Goal: Task Accomplishment & Management: Use online tool/utility

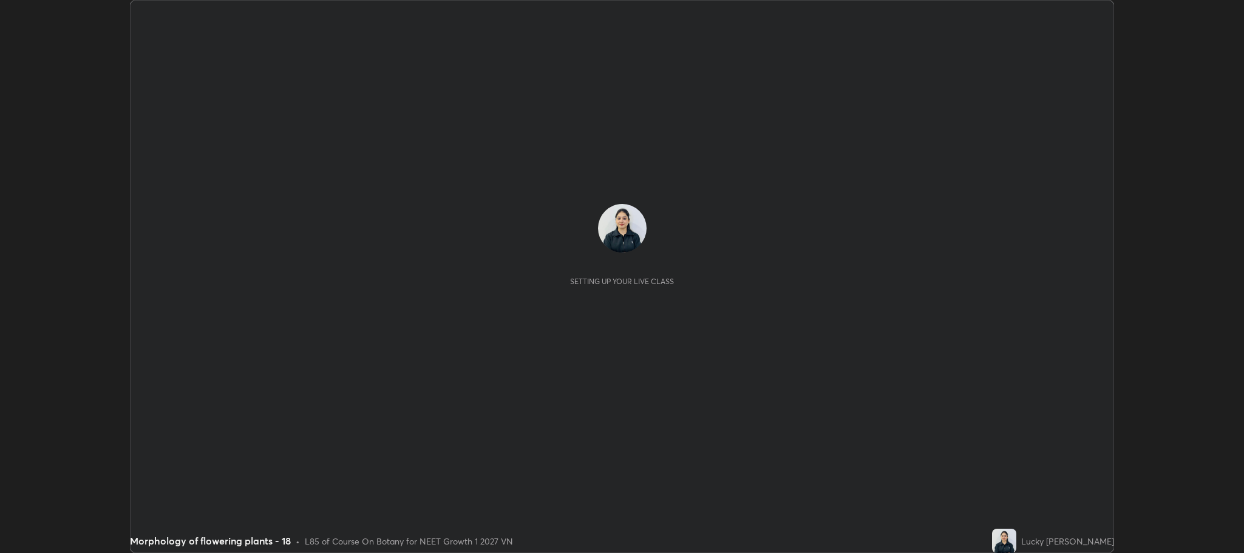
scroll to position [553, 1243]
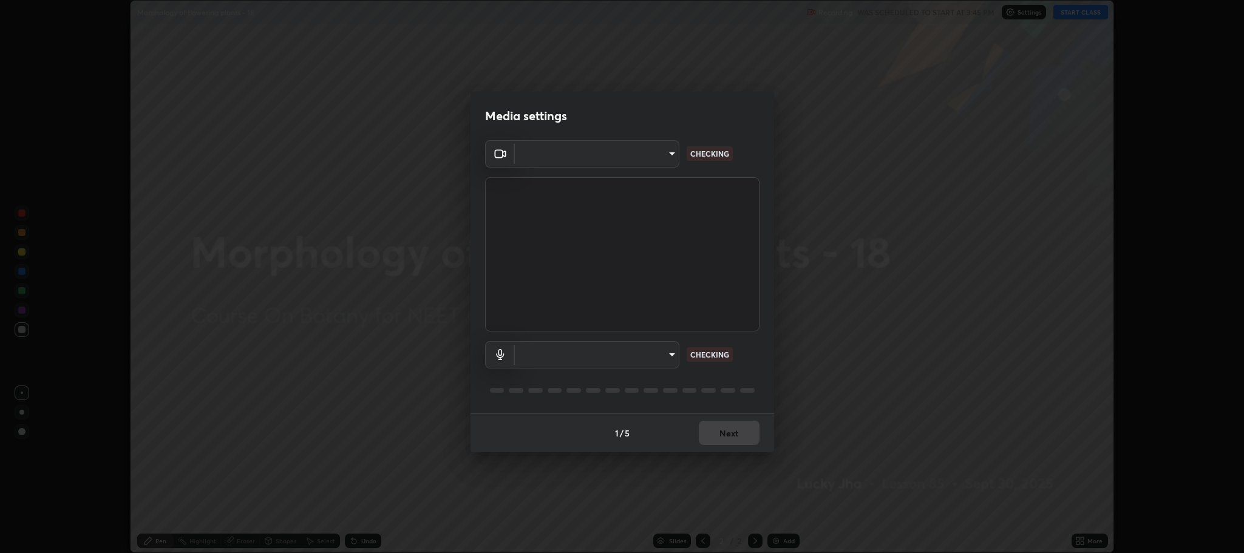
type input "7d5d3c8b8d5eda39410d366f8eb367a364bfae71f89e529543b0394fded3b098"
type input "8507aa3ee51d877dd167cb2830e1b17589139627b401cbc8752b2157a0660436"
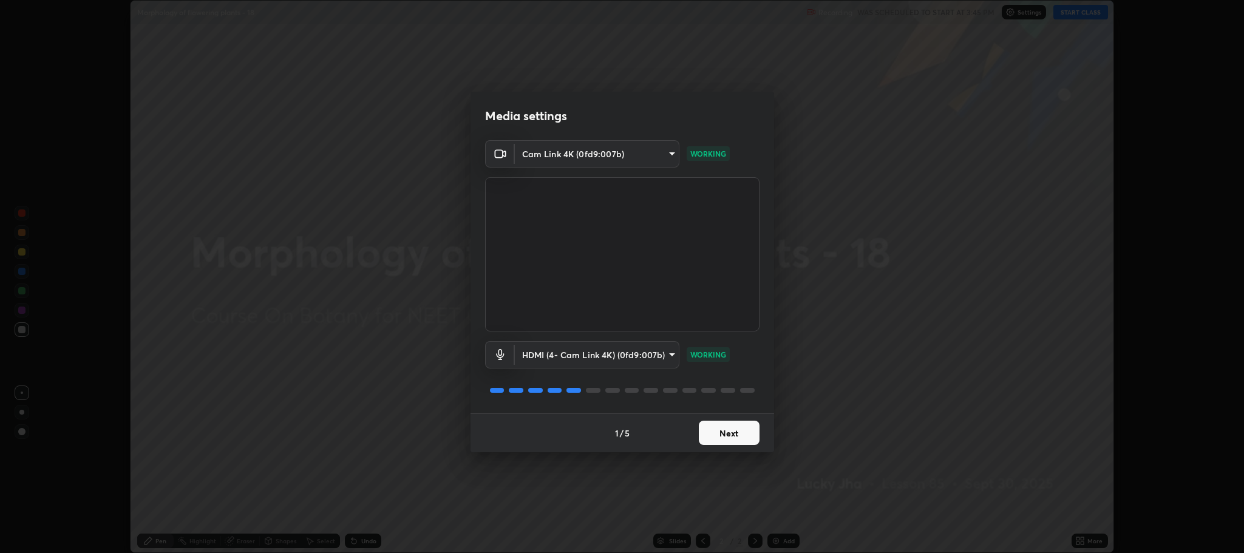
click at [739, 429] on button "Next" at bounding box center [729, 433] width 61 height 24
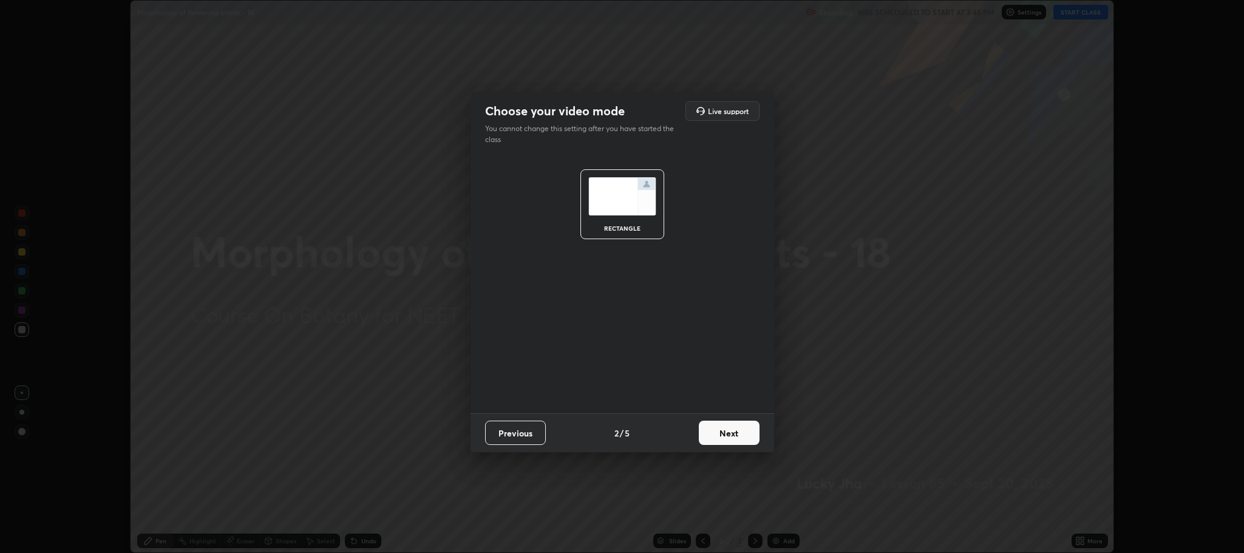
click at [735, 434] on button "Next" at bounding box center [729, 433] width 61 height 24
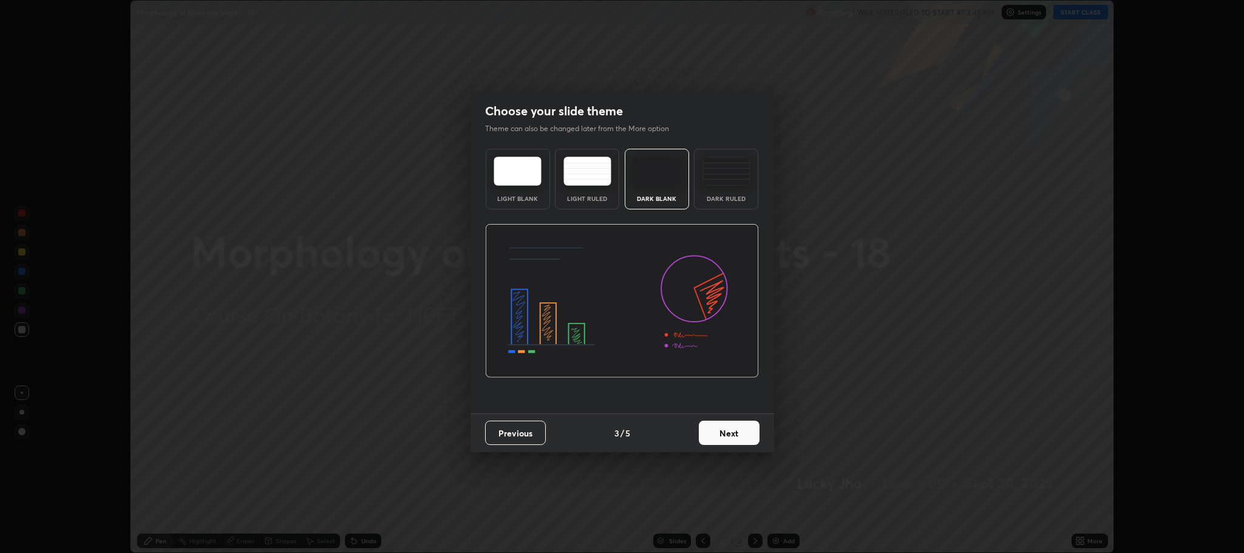
click at [738, 433] on button "Next" at bounding box center [729, 433] width 61 height 24
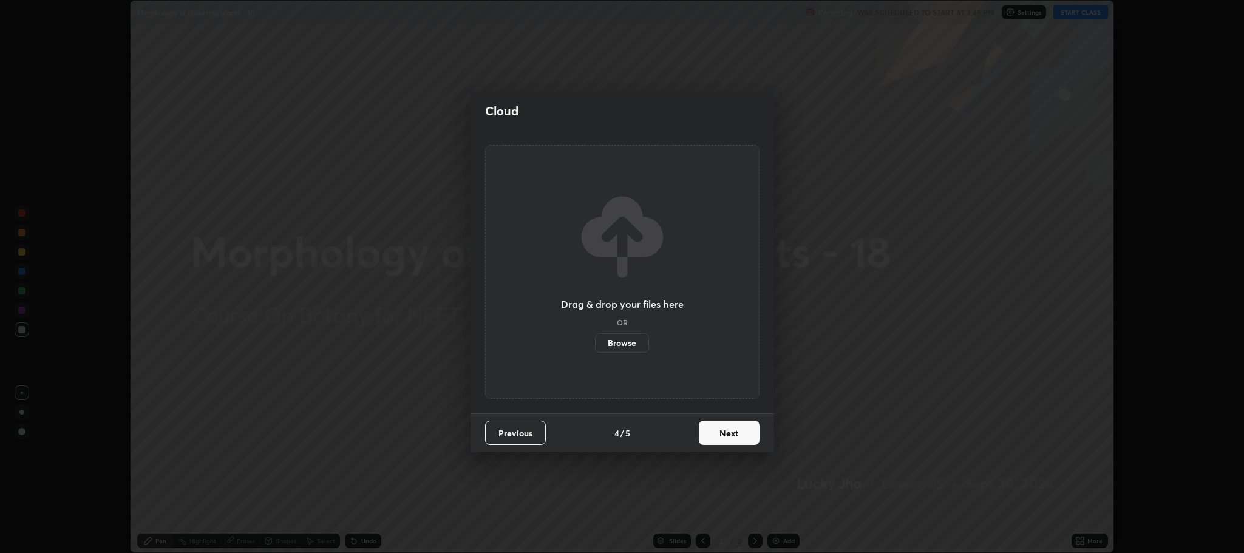
click at [735, 435] on button "Next" at bounding box center [729, 433] width 61 height 24
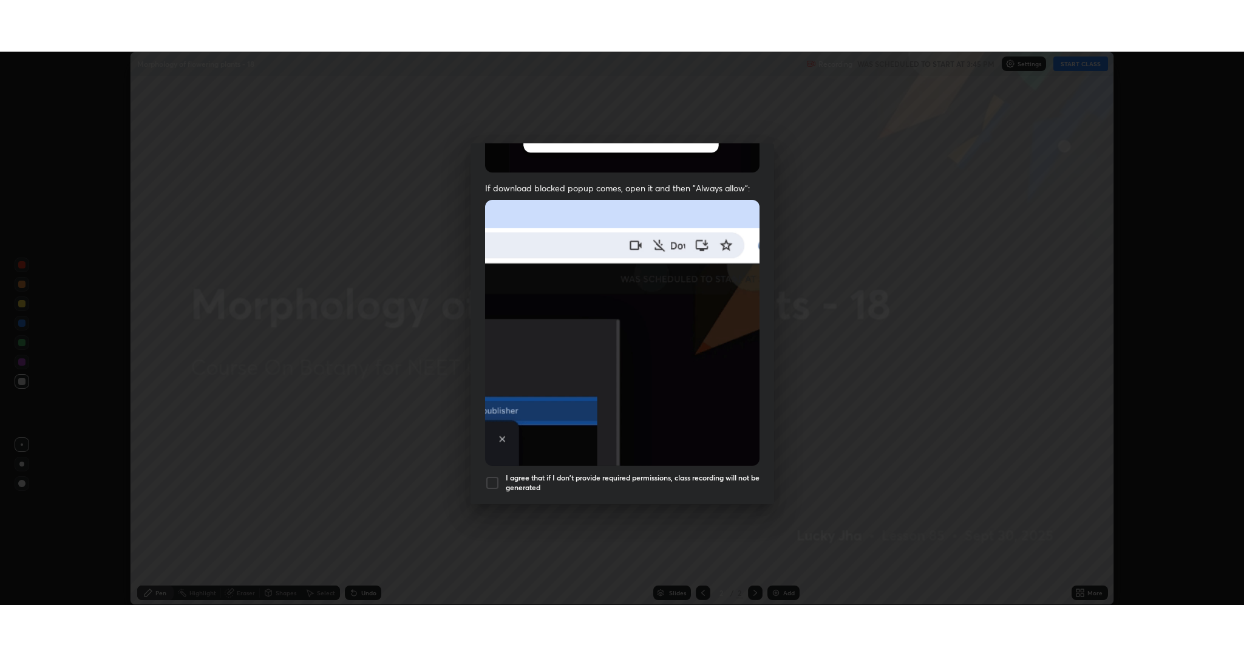
scroll to position [246, 0]
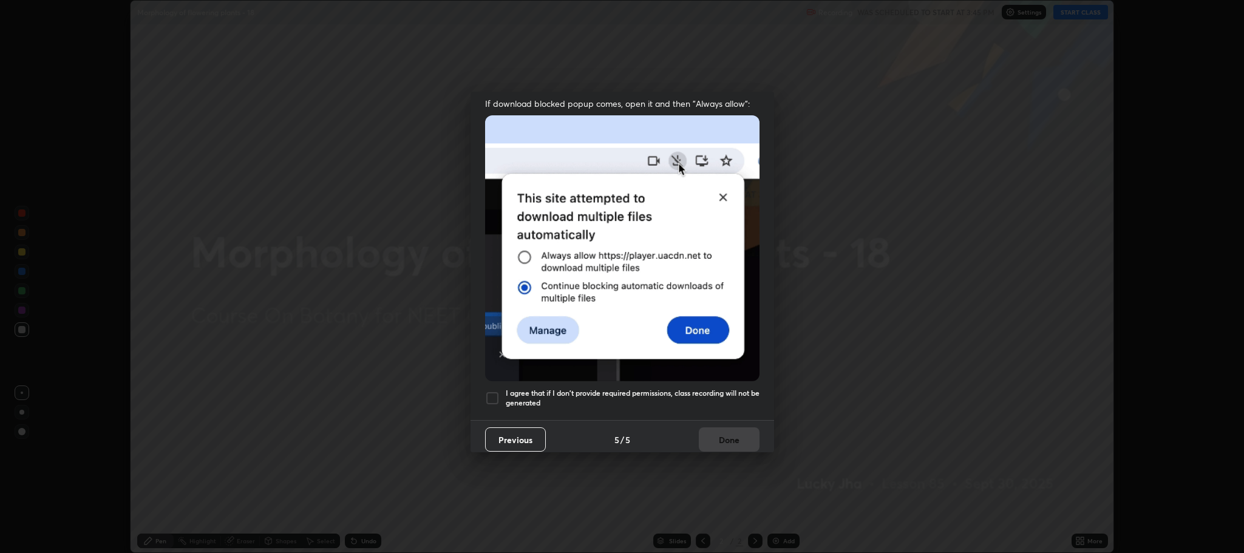
click at [497, 391] on div at bounding box center [492, 398] width 15 height 15
click at [725, 430] on button "Done" at bounding box center [729, 439] width 61 height 24
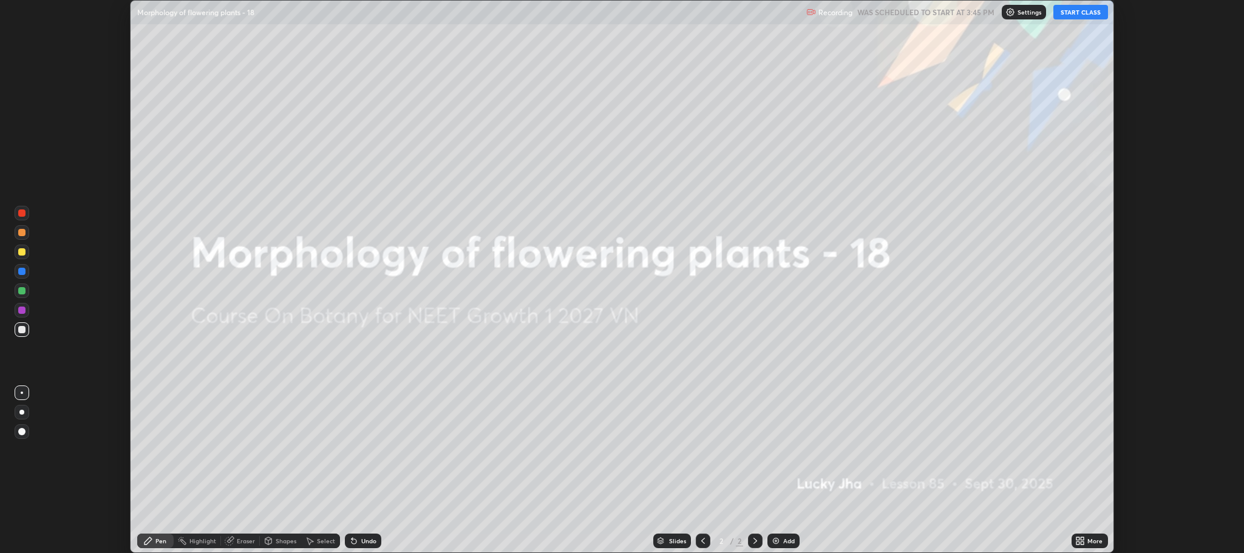
click at [781, 542] on div "Add" at bounding box center [783, 541] width 32 height 15
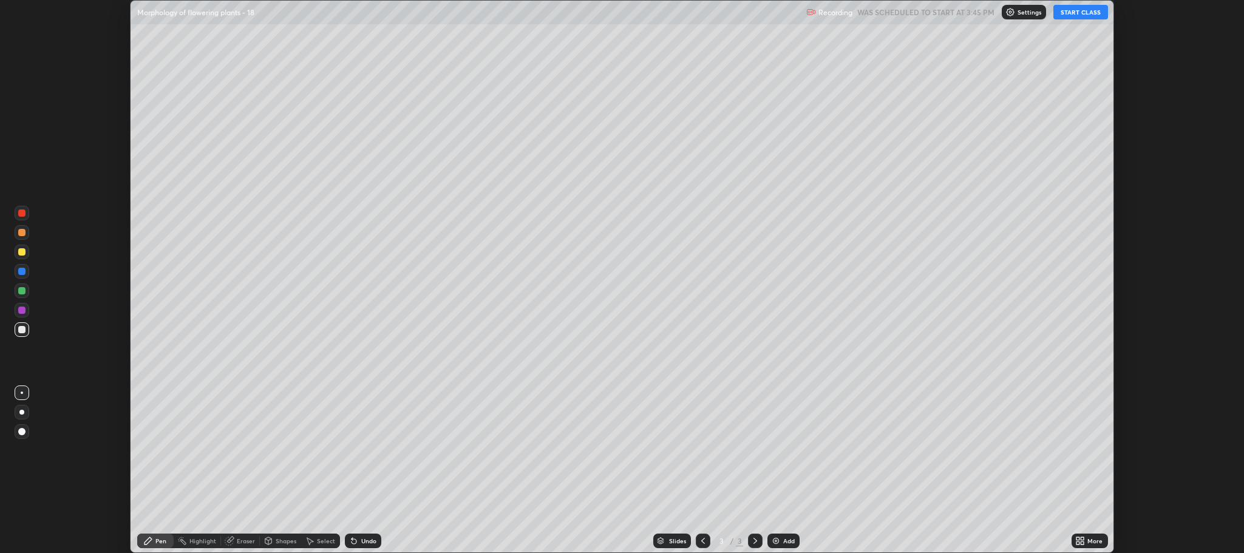
click at [1081, 543] on icon at bounding box center [1080, 541] width 10 height 10
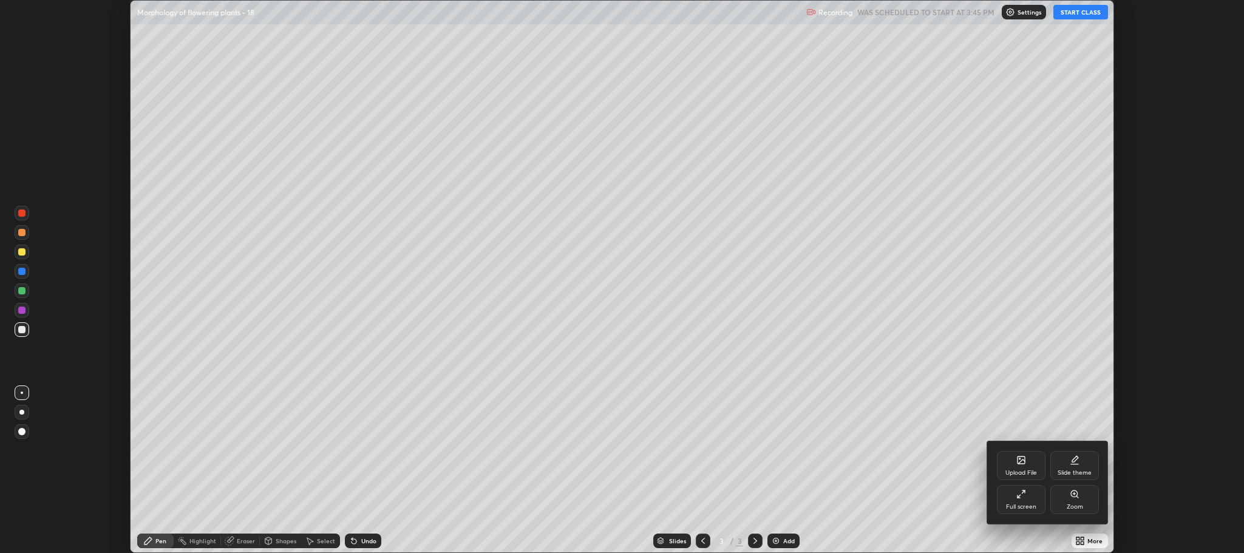
click at [1027, 501] on div "Full screen" at bounding box center [1021, 499] width 49 height 29
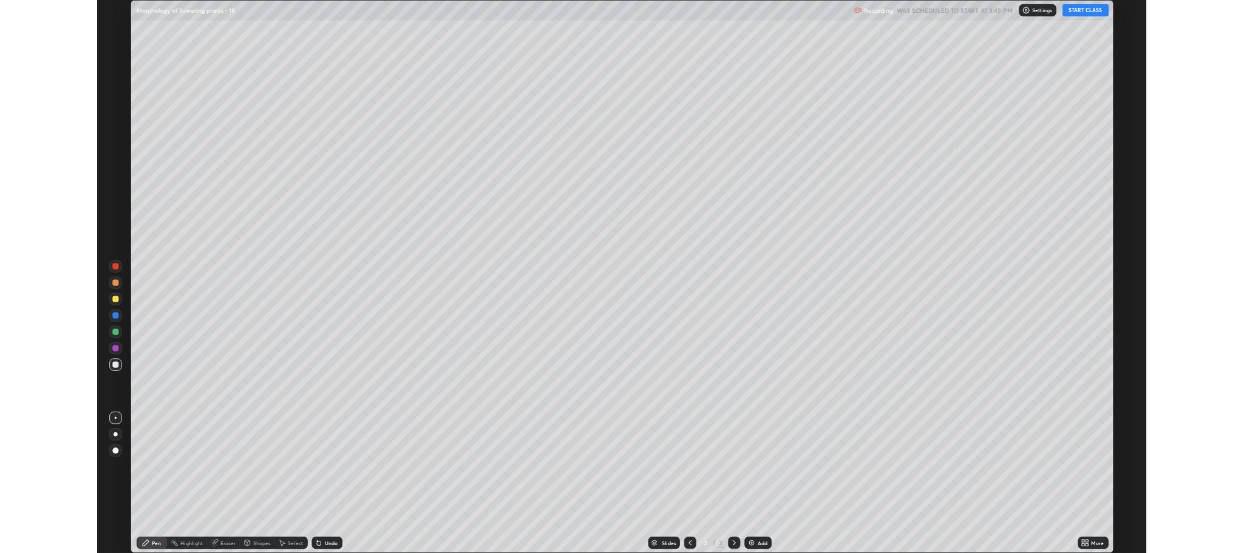
scroll to position [656, 1244]
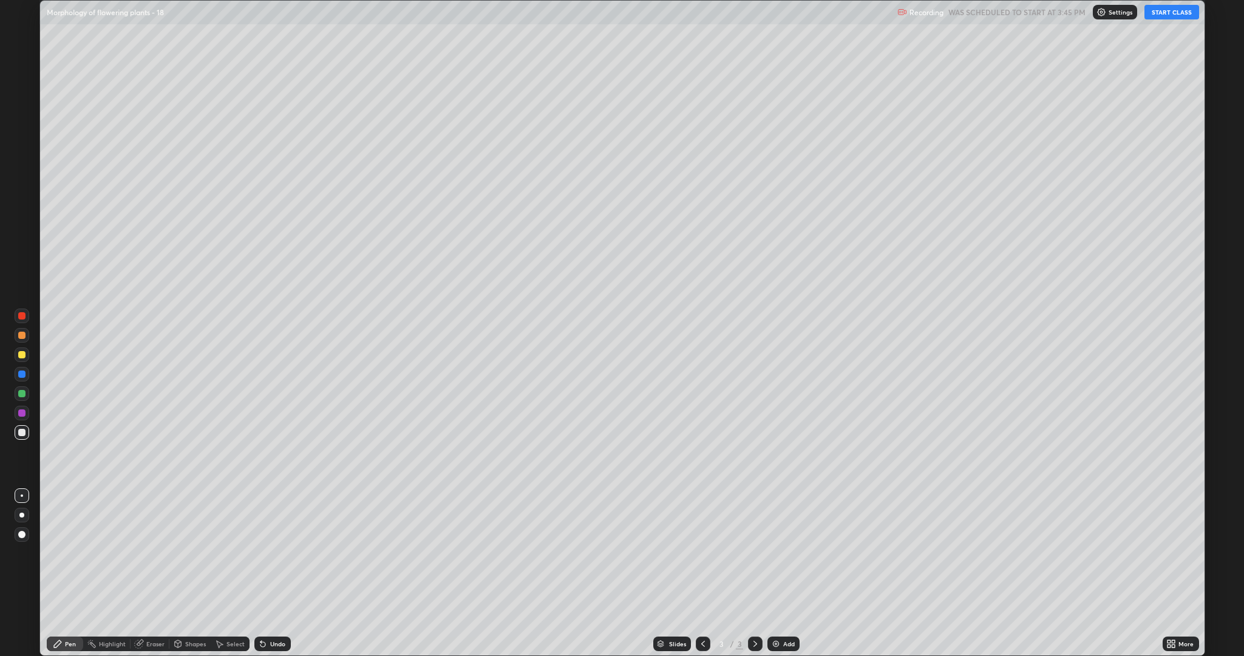
click at [1160, 13] on button "START CLASS" at bounding box center [1171, 12] width 55 height 15
click at [152, 552] on div "Eraser" at bounding box center [155, 643] width 18 height 6
click at [25, 552] on span "Erase all" at bounding box center [21, 621] width 13 height 7
click at [148, 552] on div "Eraser" at bounding box center [155, 643] width 18 height 6
click at [152, 552] on div "Eraser" at bounding box center [155, 643] width 18 height 6
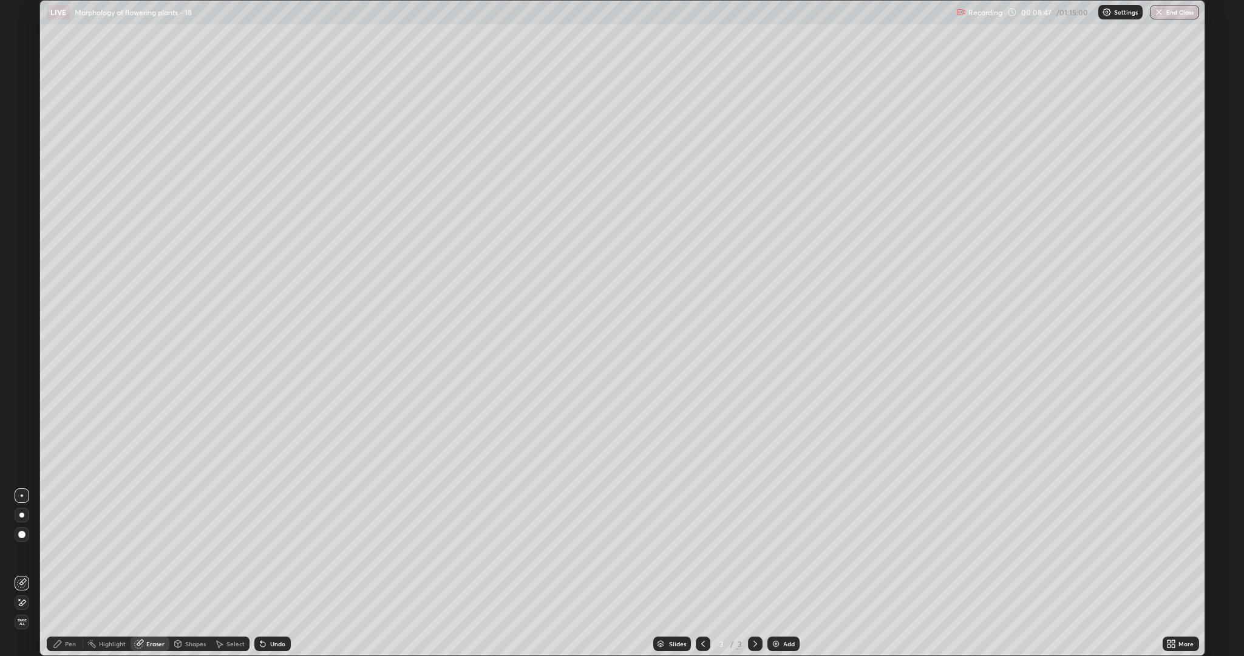
click at [24, 552] on span "Erase all" at bounding box center [21, 621] width 13 height 7
click at [146, 552] on div "Eraser" at bounding box center [155, 643] width 18 height 6
click at [24, 552] on icon at bounding box center [22, 602] width 10 height 10
click at [22, 552] on span "Erase all" at bounding box center [21, 621] width 13 height 7
click at [68, 552] on div "Pen" at bounding box center [70, 643] width 11 height 6
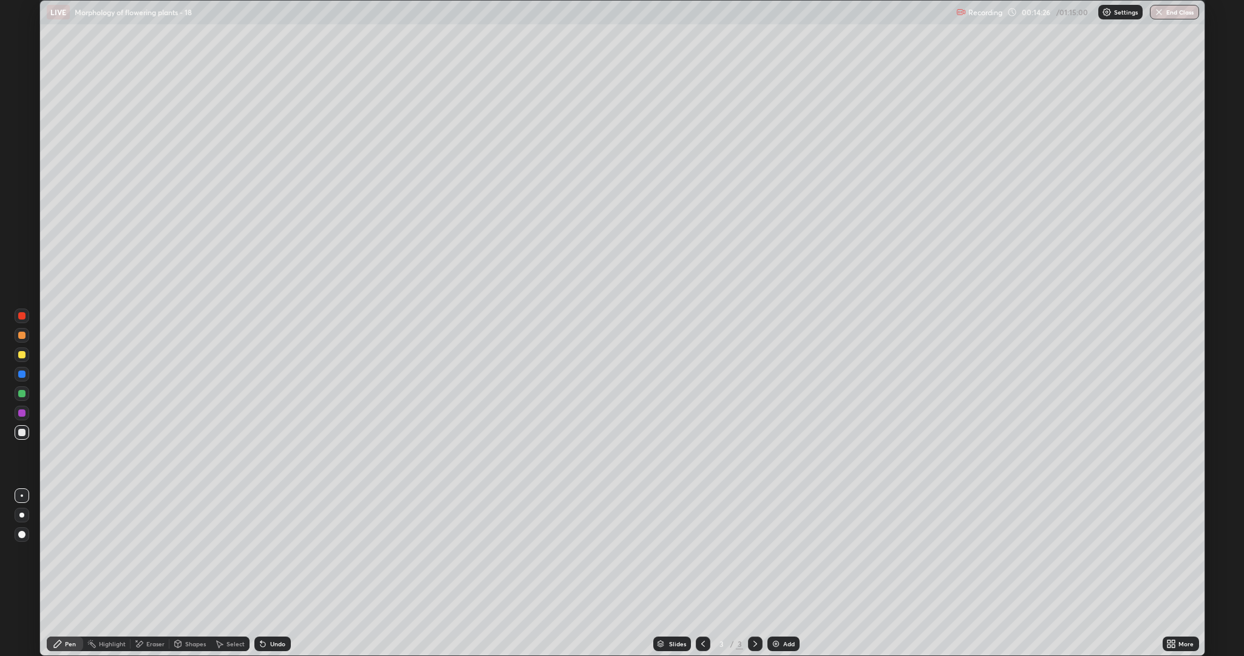
click at [22, 356] on div at bounding box center [21, 354] width 7 height 7
click at [19, 430] on div at bounding box center [21, 432] width 7 height 7
click at [21, 432] on div at bounding box center [21, 432] width 7 height 7
click at [22, 432] on div at bounding box center [21, 432] width 7 height 7
click at [275, 552] on div "Undo" at bounding box center [277, 643] width 15 height 6
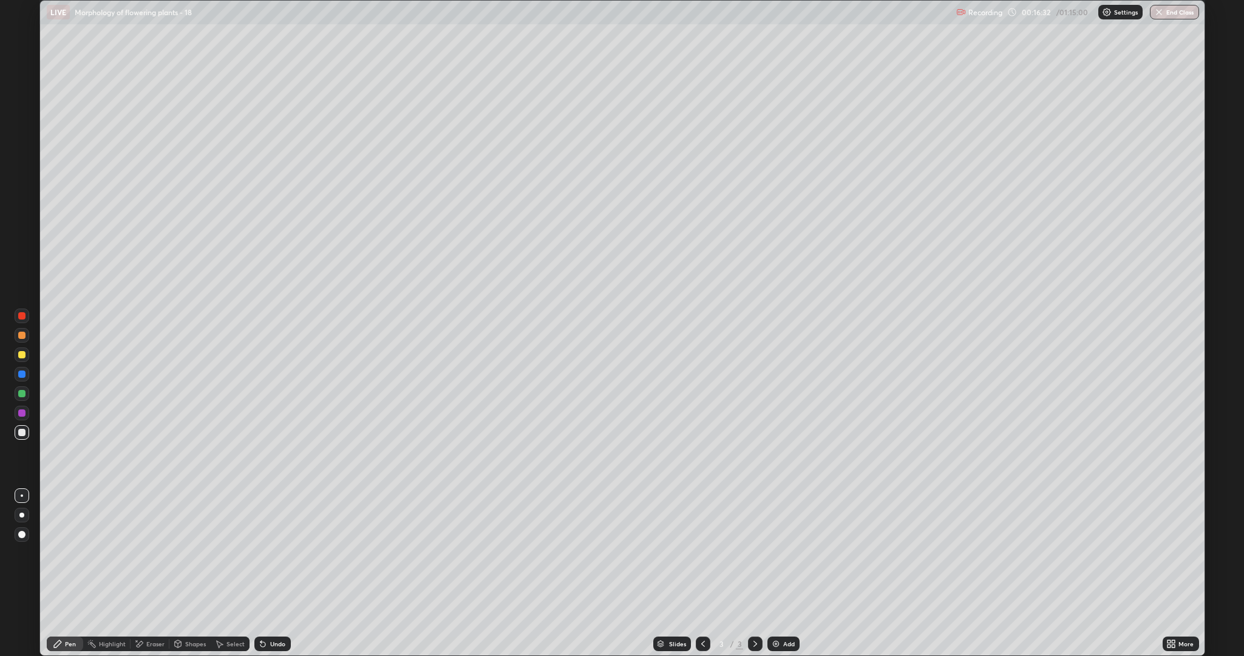
click at [276, 552] on div "Undo" at bounding box center [277, 643] width 15 height 6
click at [24, 396] on div at bounding box center [21, 393] width 7 height 7
click at [25, 433] on div at bounding box center [21, 432] width 7 height 7
click at [18, 393] on div at bounding box center [21, 393] width 7 height 7
click at [22, 432] on div at bounding box center [21, 432] width 7 height 7
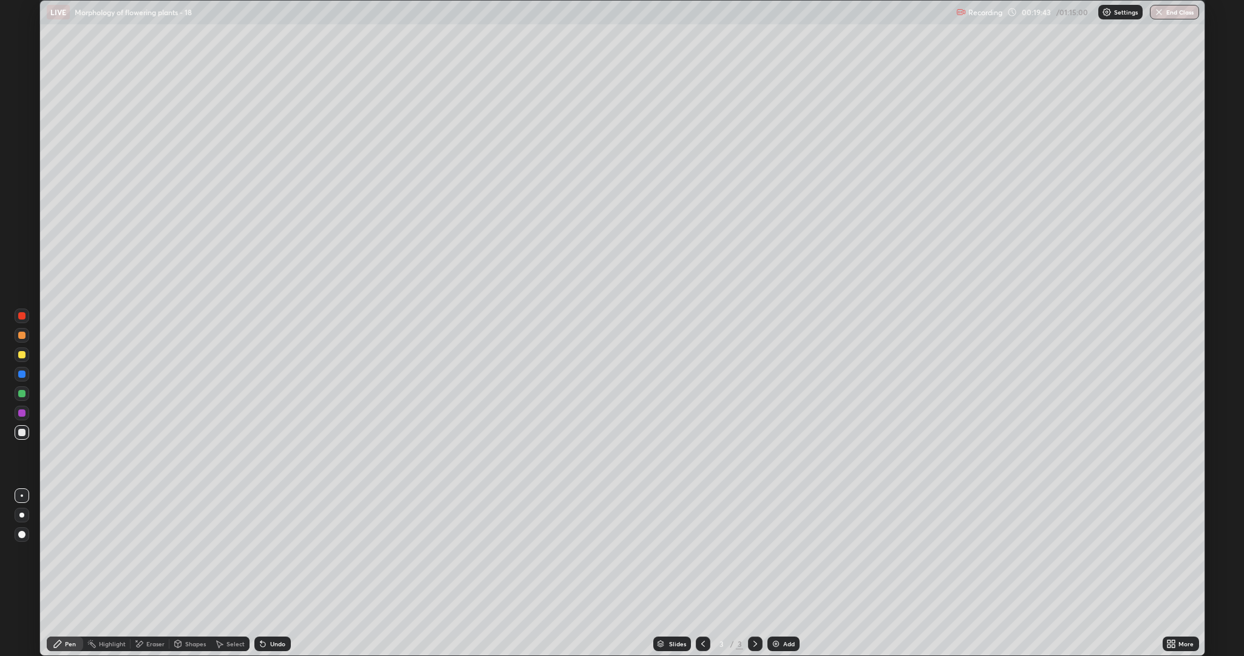
click at [22, 432] on div at bounding box center [21, 432] width 7 height 7
click at [22, 436] on div at bounding box center [22, 432] width 15 height 15
click at [144, 552] on div "Eraser" at bounding box center [150, 643] width 39 height 15
click at [73, 552] on div "Pen" at bounding box center [70, 643] width 11 height 6
click at [269, 552] on div "Undo" at bounding box center [272, 643] width 36 height 15
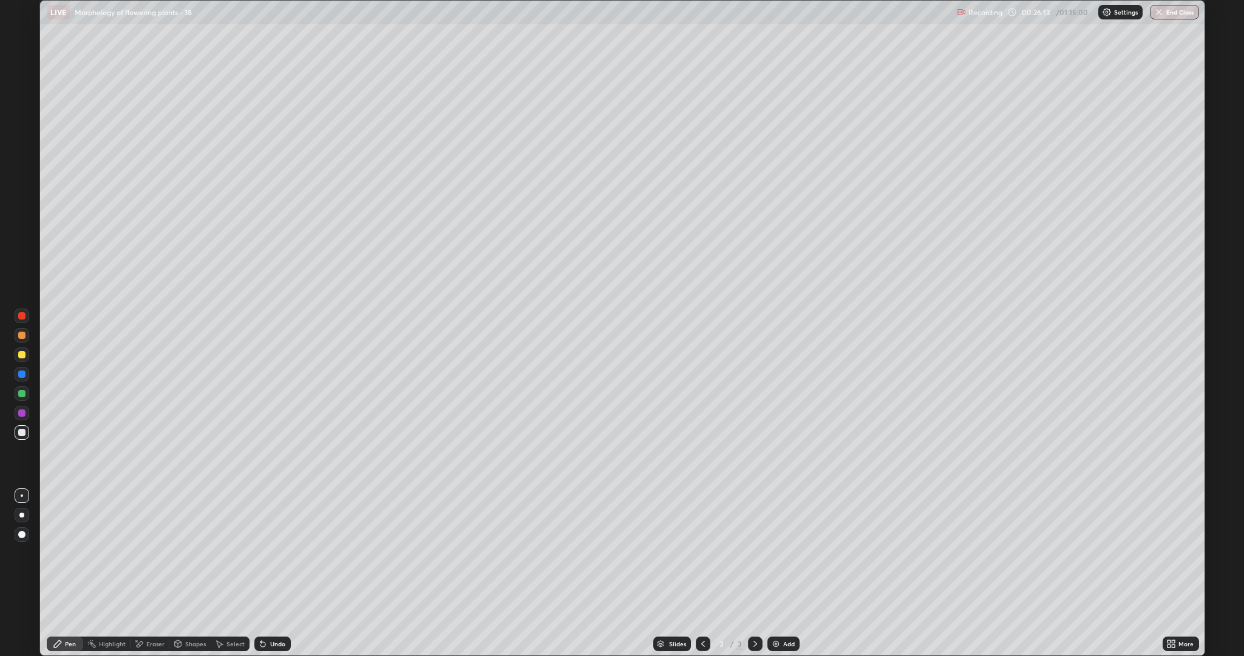
click at [24, 354] on div at bounding box center [21, 354] width 7 height 7
click at [19, 351] on div at bounding box center [21, 354] width 7 height 7
click at [191, 552] on div "Shapes" at bounding box center [195, 643] width 21 height 6
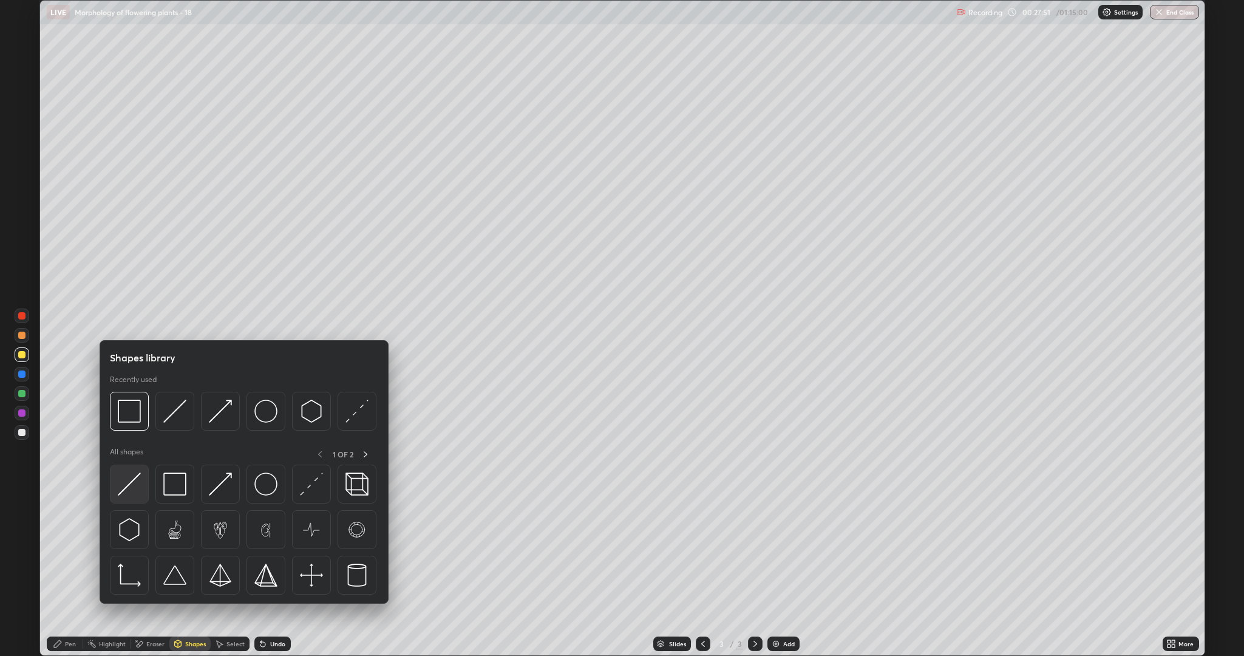
click at [134, 492] on img at bounding box center [129, 483] width 23 height 23
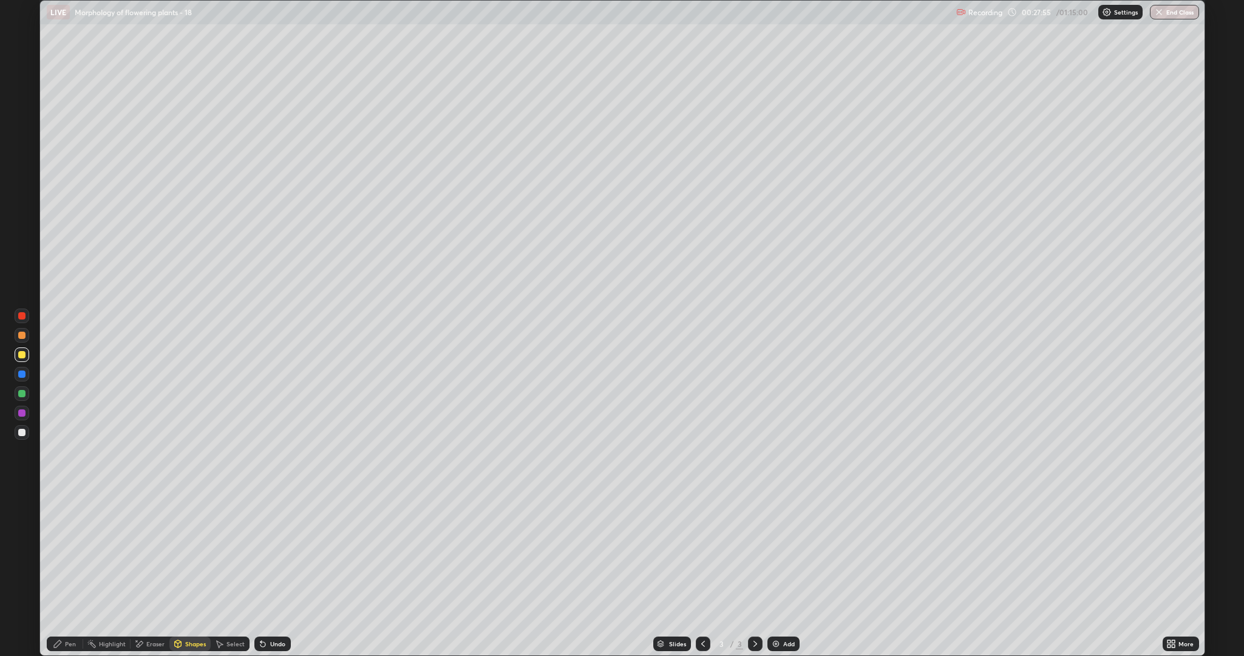
click at [75, 552] on div "Pen" at bounding box center [70, 643] width 11 height 6
click at [26, 433] on div at bounding box center [22, 432] width 15 height 15
click at [273, 552] on div "Undo" at bounding box center [277, 643] width 15 height 6
click at [21, 374] on div at bounding box center [21, 373] width 7 height 7
click at [151, 552] on div "Eraser" at bounding box center [155, 643] width 18 height 6
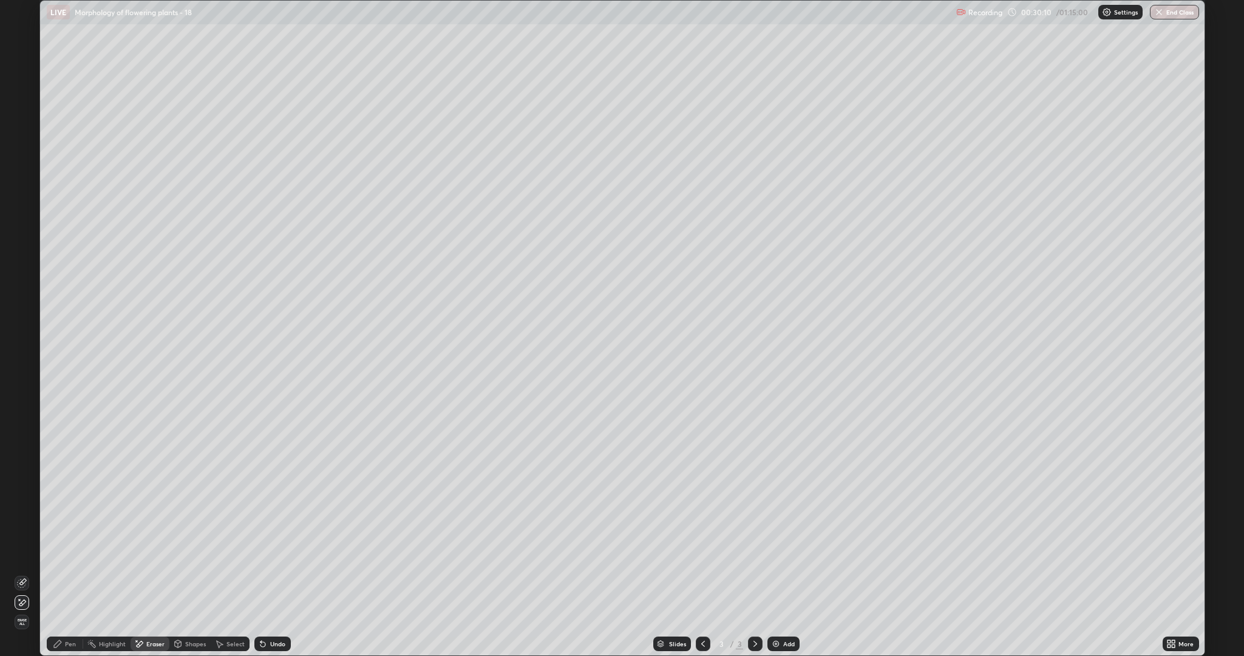
click at [26, 552] on icon at bounding box center [22, 602] width 10 height 10
click at [70, 552] on div "Pen" at bounding box center [70, 643] width 11 height 6
click at [25, 433] on div at bounding box center [22, 432] width 15 height 15
click at [25, 356] on div at bounding box center [21, 354] width 7 height 7
click at [191, 552] on div "Shapes" at bounding box center [195, 643] width 21 height 6
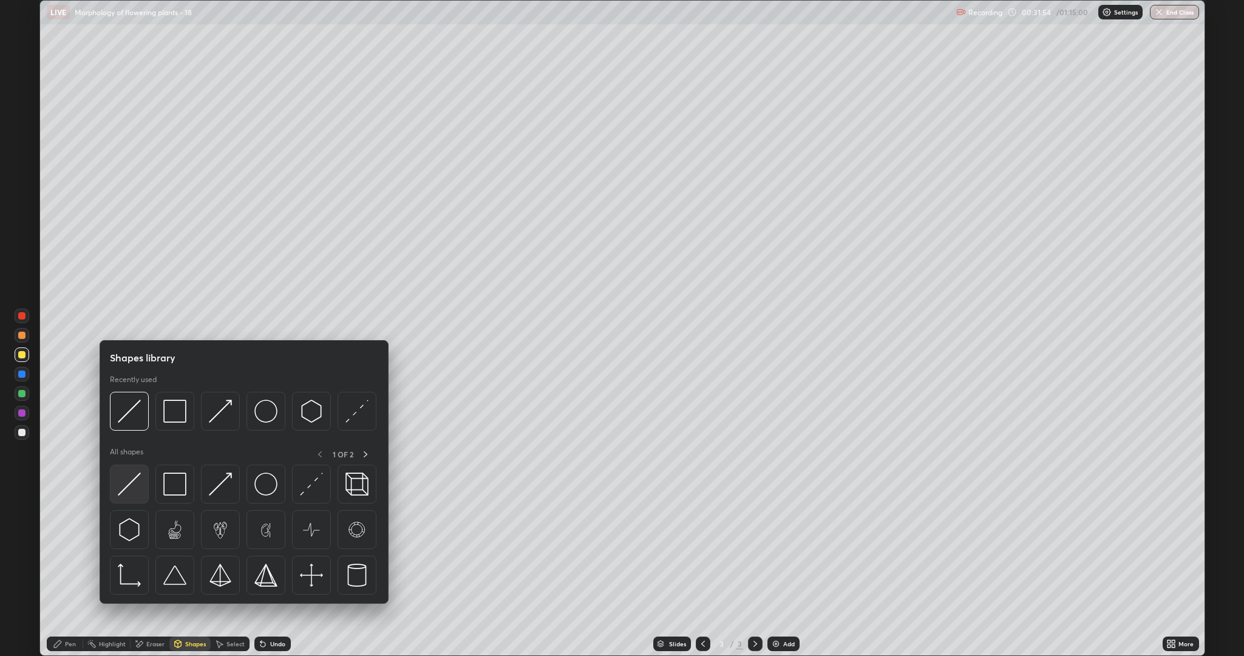
click at [131, 489] on img at bounding box center [129, 483] width 23 height 23
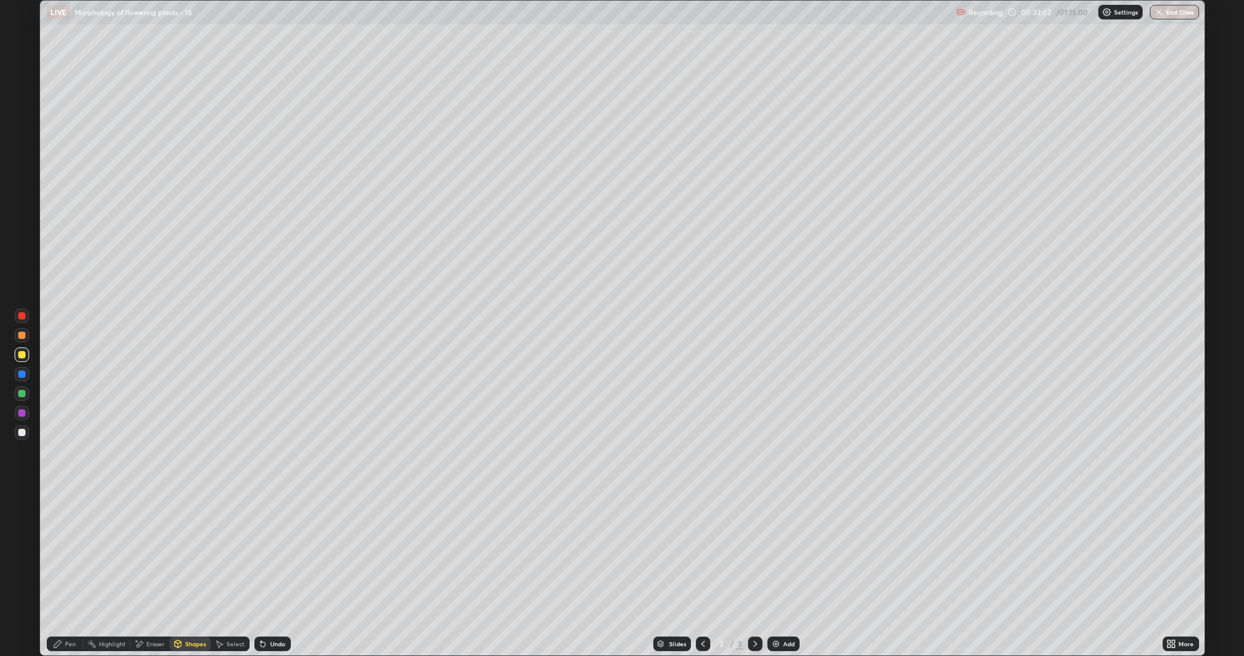
click at [88, 552] on circle at bounding box center [87, 642] width 1 height 1
click at [65, 552] on div "Pen" at bounding box center [70, 643] width 11 height 6
click at [23, 435] on div at bounding box center [21, 432] width 7 height 7
click at [25, 432] on div at bounding box center [21, 432] width 7 height 7
click at [271, 552] on div "Undo" at bounding box center [277, 643] width 15 height 6
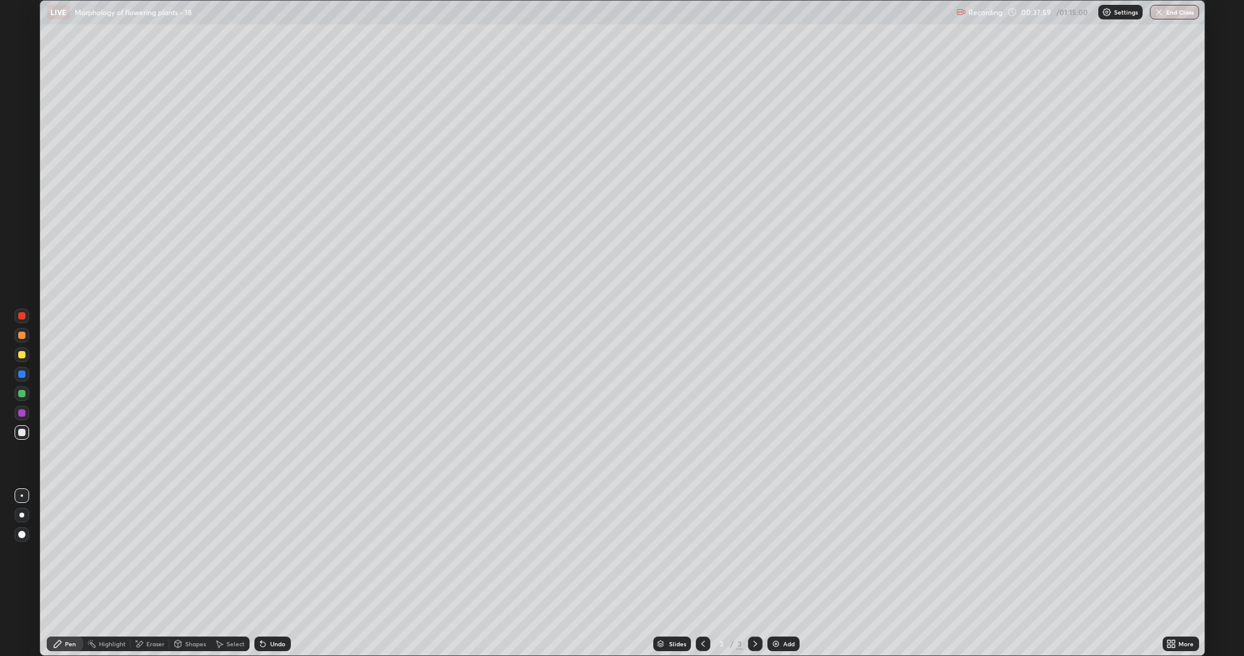
click at [267, 552] on div "Undo" at bounding box center [272, 643] width 36 height 15
click at [266, 552] on div "Undo" at bounding box center [272, 643] width 36 height 15
click at [279, 552] on div "Undo" at bounding box center [277, 643] width 15 height 6
click at [276, 552] on div "Undo" at bounding box center [277, 643] width 15 height 6
click at [275, 552] on div "Undo" at bounding box center [277, 643] width 15 height 6
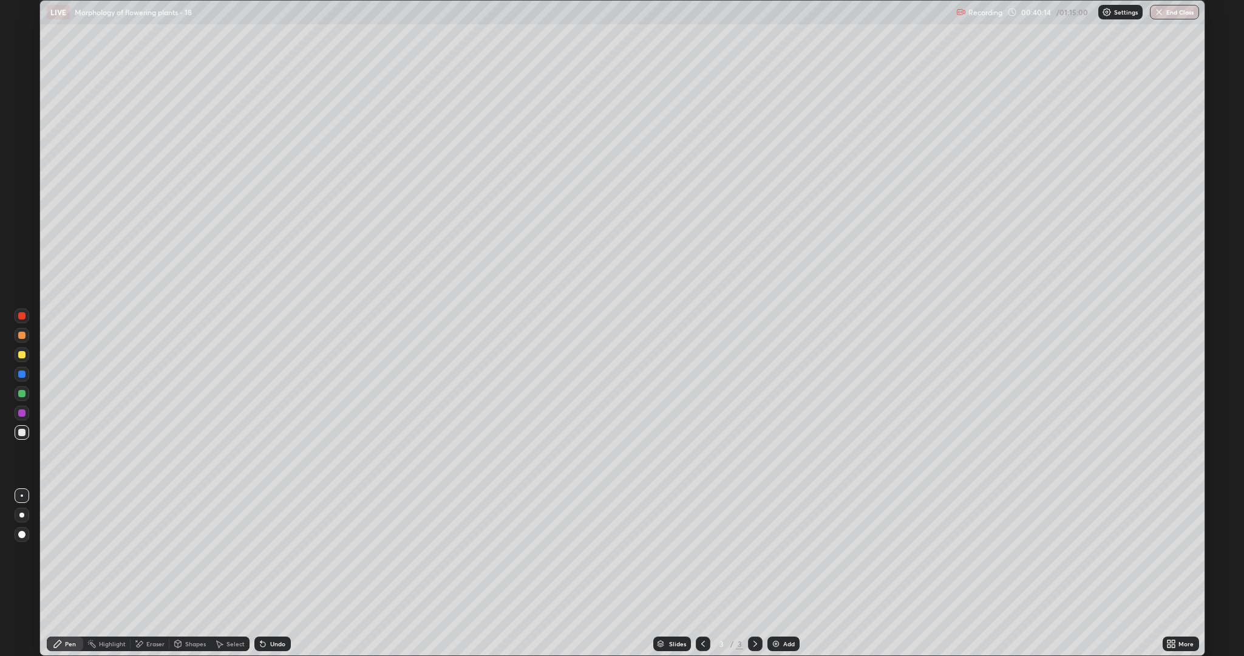
click at [281, 552] on div "Undo" at bounding box center [277, 643] width 15 height 6
click at [778, 552] on img at bounding box center [776, 644] width 10 height 10
click at [24, 355] on div at bounding box center [21, 354] width 7 height 7
click at [186, 552] on div "Shapes" at bounding box center [195, 643] width 21 height 6
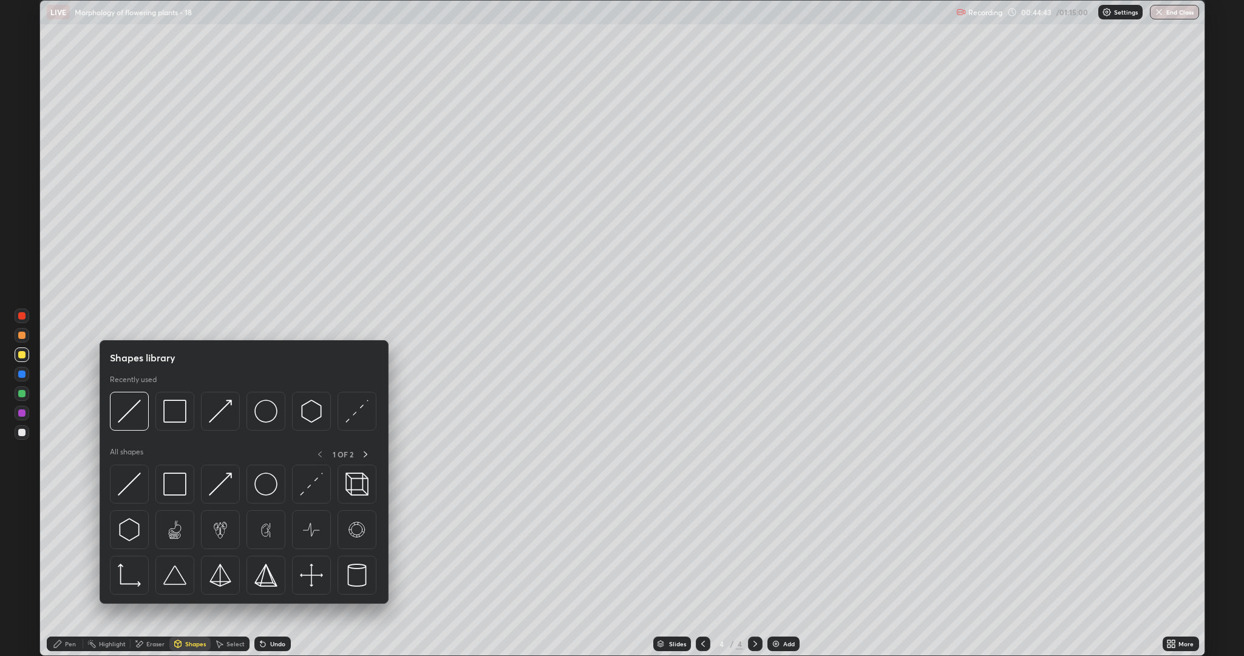
click at [150, 552] on div "Eraser" at bounding box center [155, 643] width 18 height 6
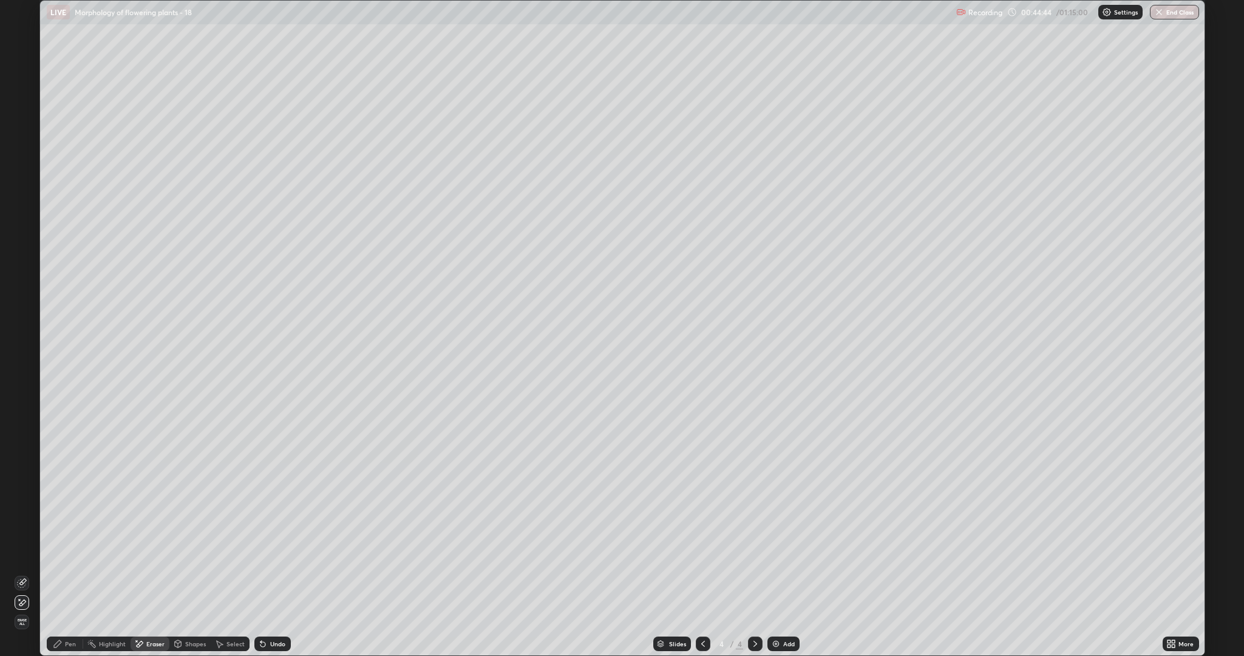
click at [24, 552] on span "Erase all" at bounding box center [21, 621] width 13 height 7
click at [148, 552] on div "Eraser" at bounding box center [155, 643] width 18 height 6
click at [188, 552] on div "Shapes" at bounding box center [195, 643] width 21 height 6
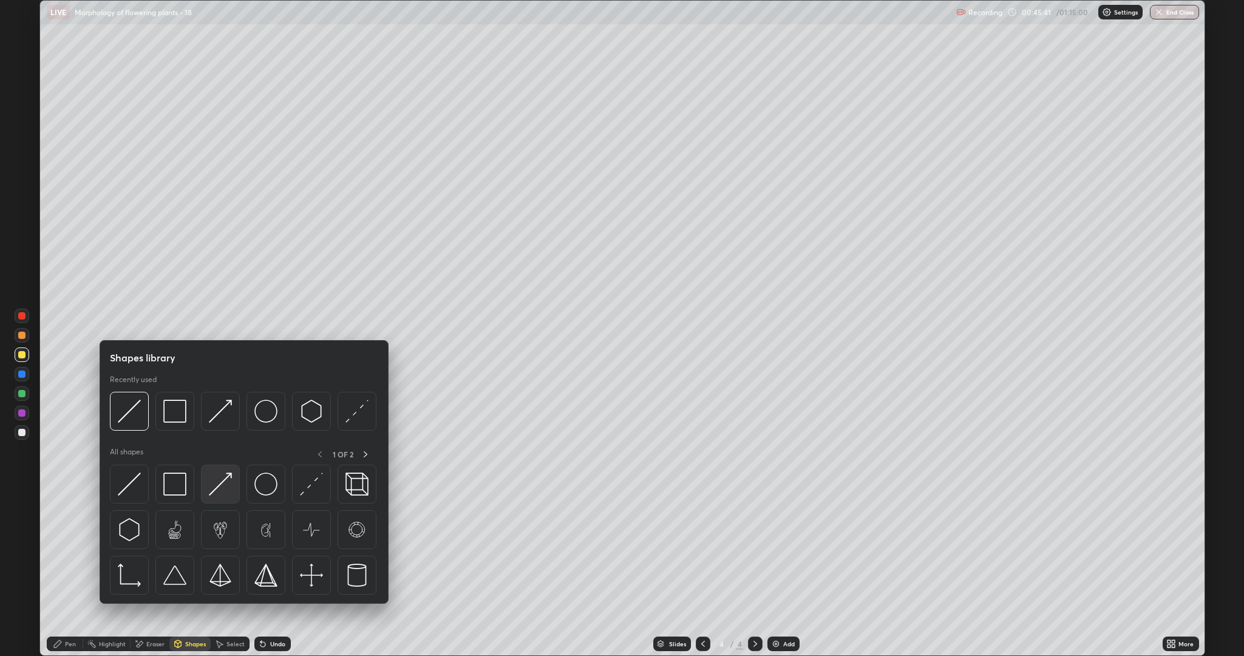
click at [223, 484] on img at bounding box center [220, 483] width 23 height 23
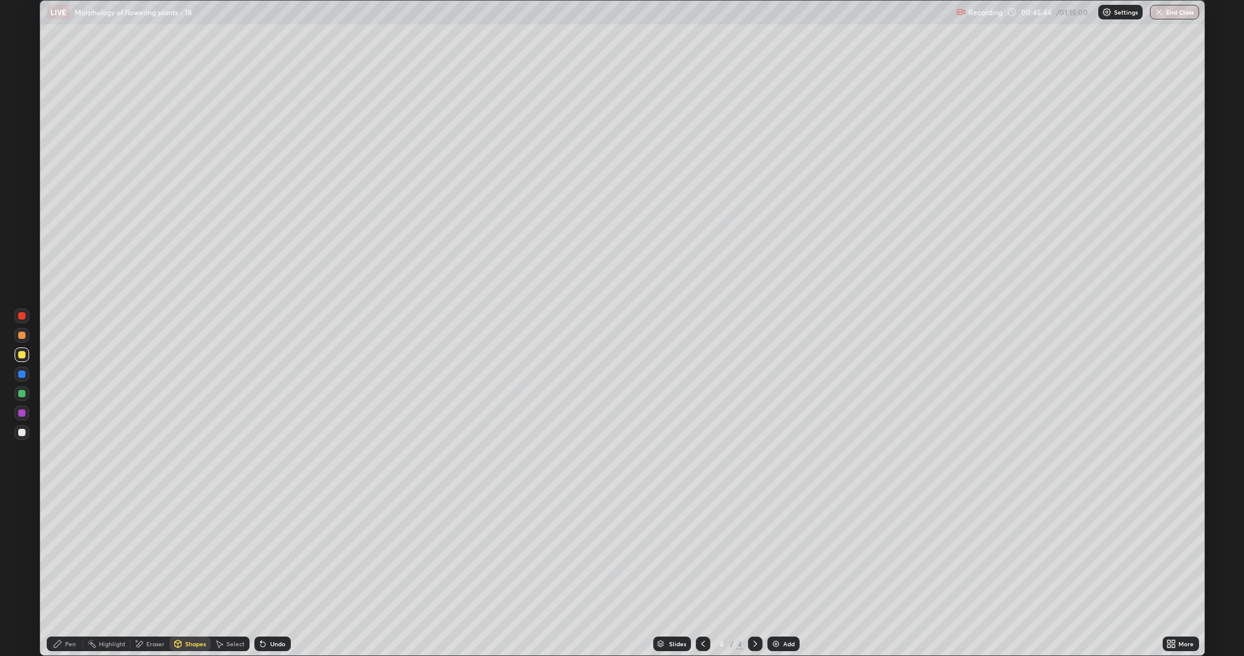
click at [70, 552] on div "Pen" at bounding box center [70, 643] width 11 height 6
click at [153, 552] on div "Eraser" at bounding box center [155, 643] width 18 height 6
click at [72, 552] on div "Pen" at bounding box center [70, 643] width 11 height 6
click at [20, 432] on div at bounding box center [21, 432] width 7 height 7
click at [268, 552] on div "Undo" at bounding box center [270, 643] width 41 height 24
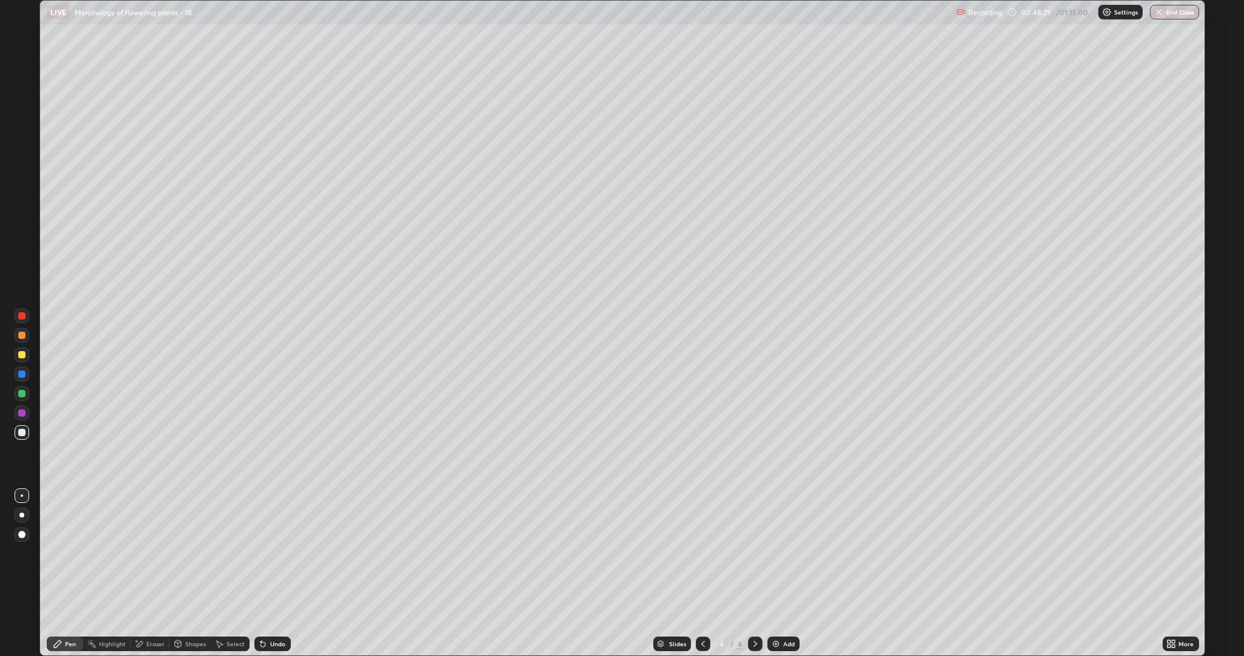
click at [21, 396] on div at bounding box center [21, 393] width 7 height 7
click at [277, 552] on div "Undo" at bounding box center [272, 643] width 36 height 15
click at [15, 435] on div at bounding box center [22, 432] width 15 height 15
click at [16, 396] on div at bounding box center [22, 393] width 15 height 15
click at [24, 431] on div at bounding box center [21, 432] width 7 height 7
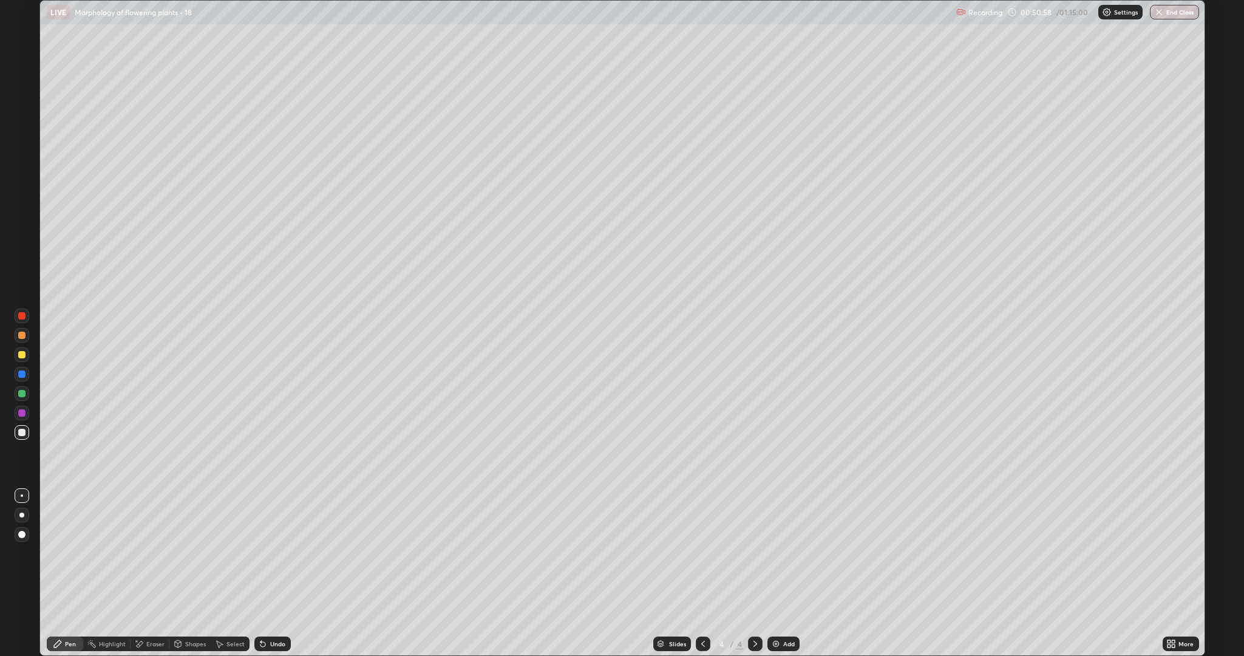
click at [21, 396] on div at bounding box center [21, 393] width 7 height 7
click at [282, 552] on div "Undo" at bounding box center [277, 643] width 15 height 6
click at [21, 432] on div at bounding box center [21, 432] width 7 height 7
click at [24, 394] on div at bounding box center [21, 393] width 7 height 7
click at [22, 430] on div at bounding box center [21, 432] width 7 height 7
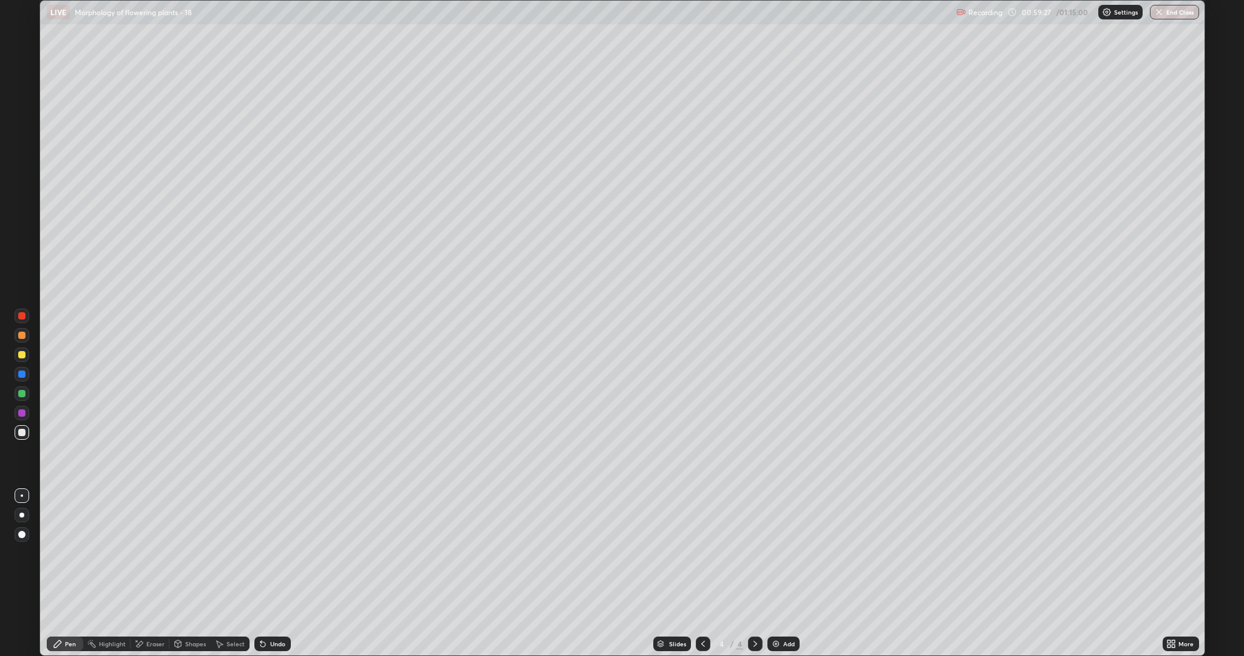
click at [189, 552] on div "Shapes" at bounding box center [195, 643] width 21 height 6
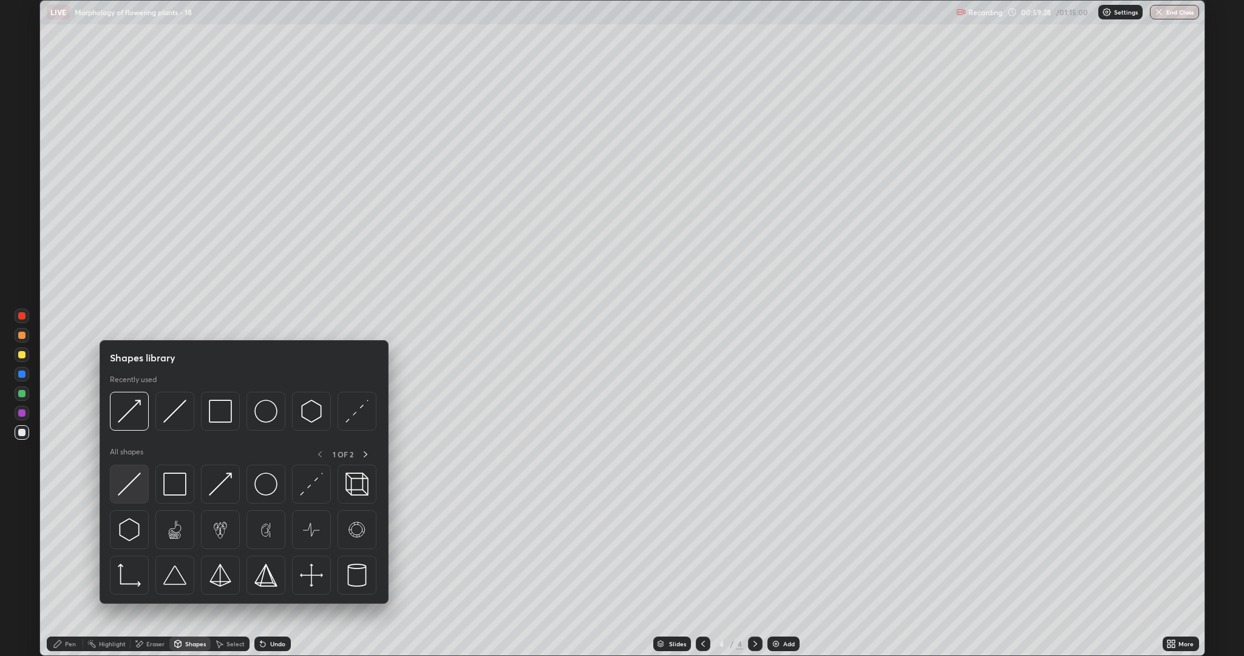
click at [137, 483] on img at bounding box center [129, 483] width 23 height 23
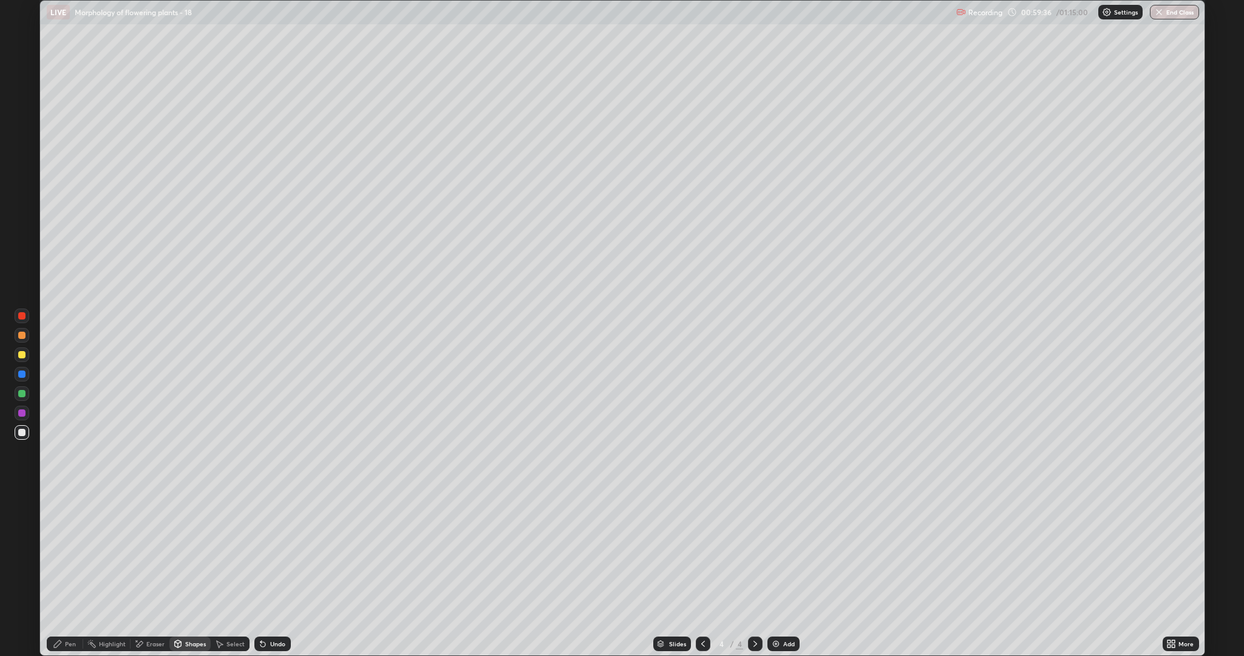
click at [72, 552] on div "Pen" at bounding box center [70, 643] width 11 height 6
click at [23, 357] on div at bounding box center [21, 354] width 7 height 7
click at [194, 552] on div "Shapes" at bounding box center [195, 643] width 21 height 6
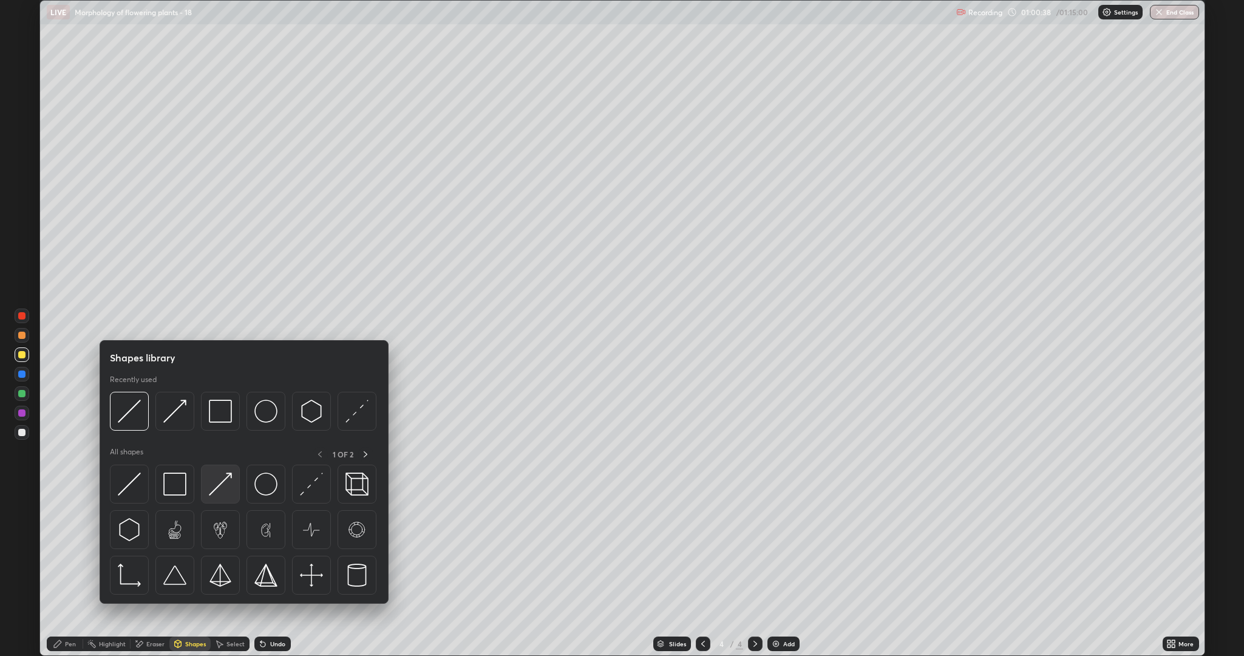
click at [220, 485] on img at bounding box center [220, 483] width 23 height 23
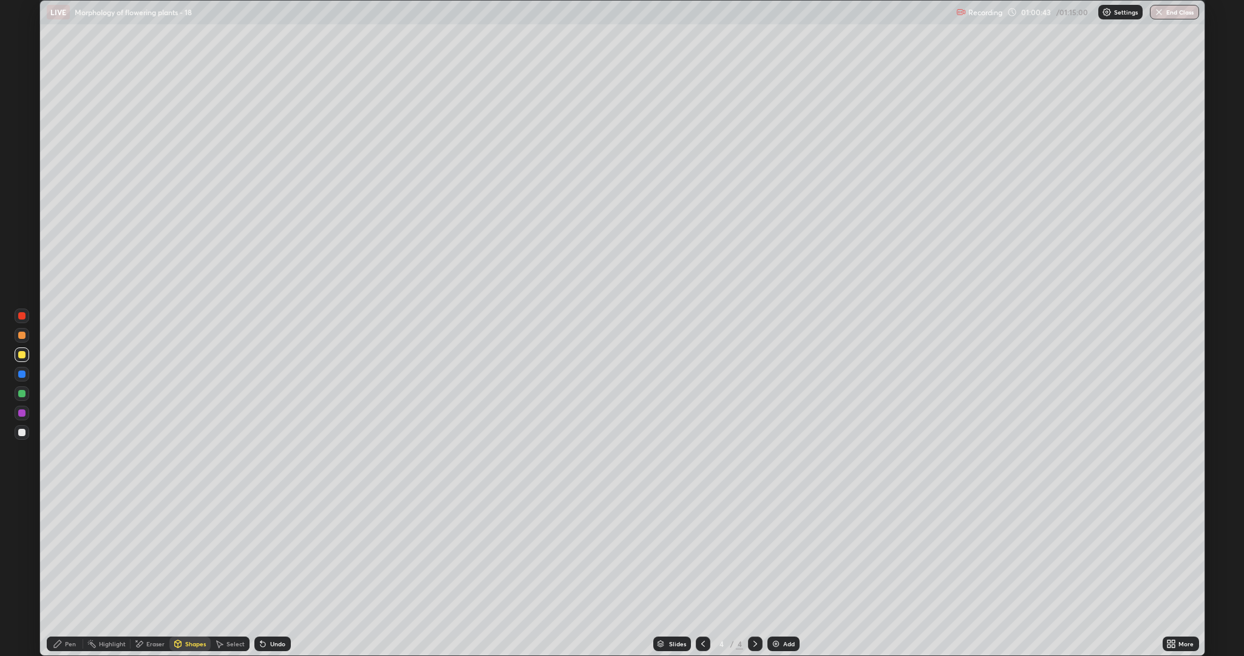
click at [69, 552] on div "Pen" at bounding box center [70, 643] width 11 height 6
click at [21, 432] on div at bounding box center [21, 432] width 7 height 7
click at [17, 355] on div at bounding box center [22, 354] width 15 height 15
click at [276, 552] on div "Undo" at bounding box center [277, 643] width 15 height 6
click at [284, 552] on div "Undo" at bounding box center [272, 643] width 36 height 15
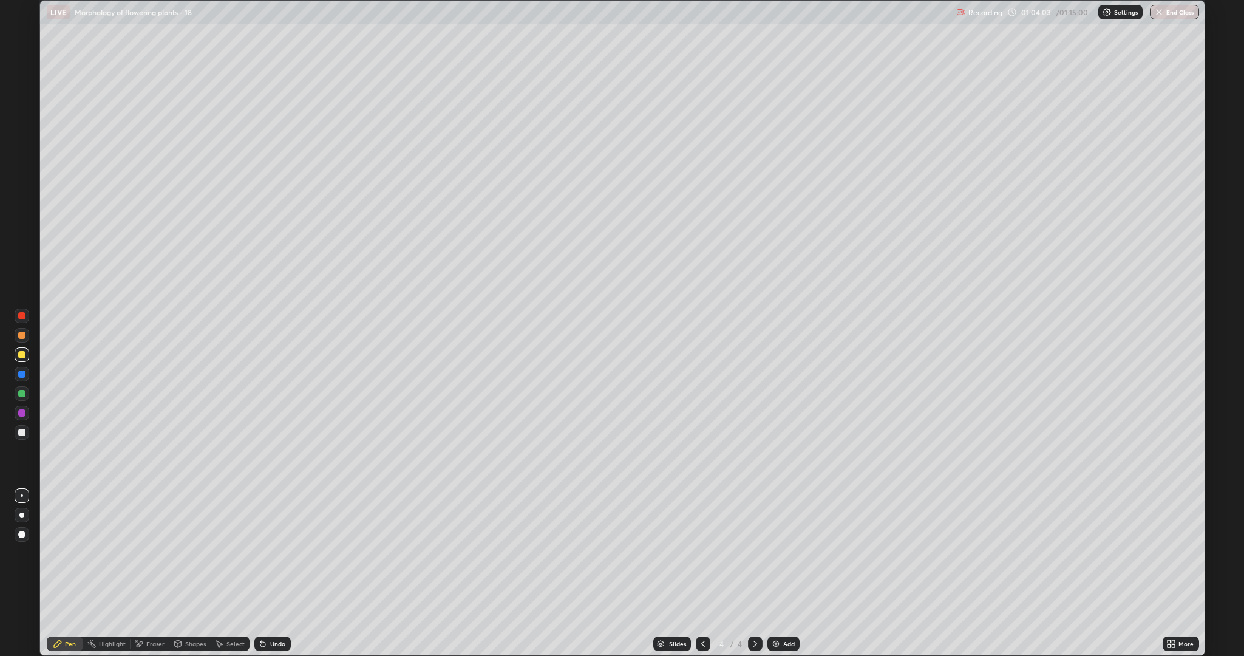
click at [23, 433] on div at bounding box center [21, 432] width 7 height 7
click at [22, 433] on div at bounding box center [21, 432] width 7 height 7
click at [271, 552] on div "Undo" at bounding box center [277, 643] width 15 height 6
click at [276, 552] on div "Undo" at bounding box center [277, 643] width 15 height 6
click at [69, 552] on div "Pen" at bounding box center [70, 643] width 11 height 6
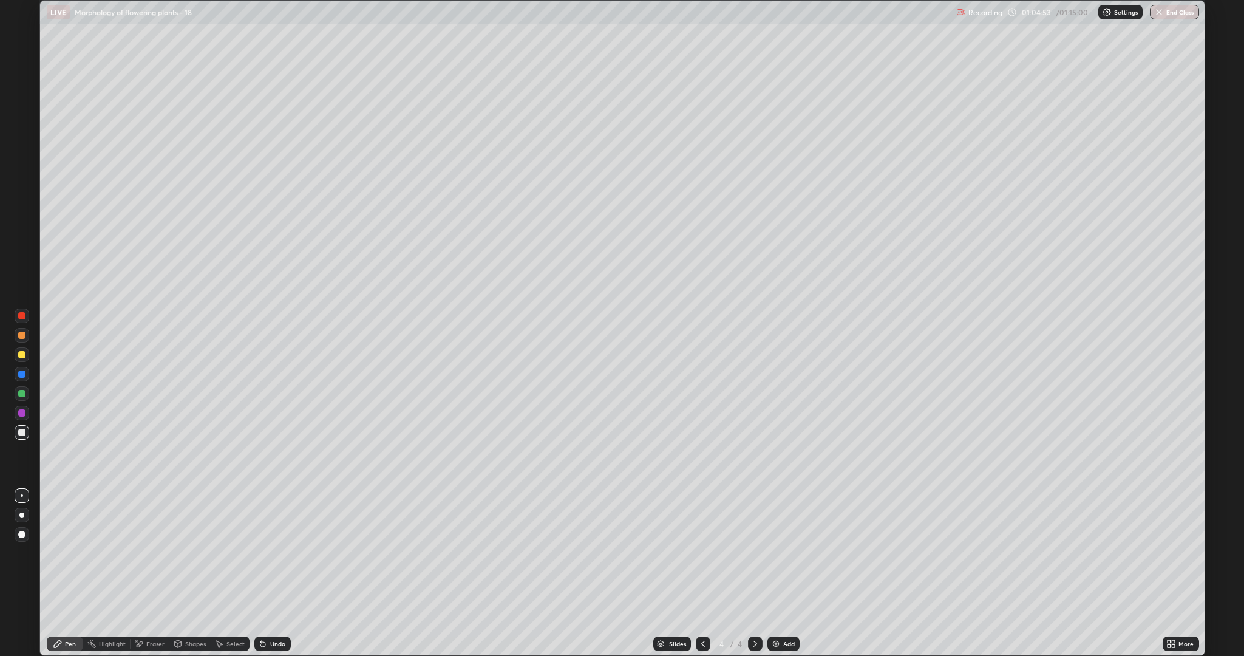
click at [24, 351] on div at bounding box center [21, 354] width 7 height 7
click at [22, 432] on div at bounding box center [21, 432] width 7 height 7
click at [780, 552] on div "Slides 4 / 4 Add" at bounding box center [727, 643] width 872 height 24
click at [783, 552] on div "Add" at bounding box center [789, 643] width 12 height 6
click at [19, 413] on div at bounding box center [21, 412] width 7 height 7
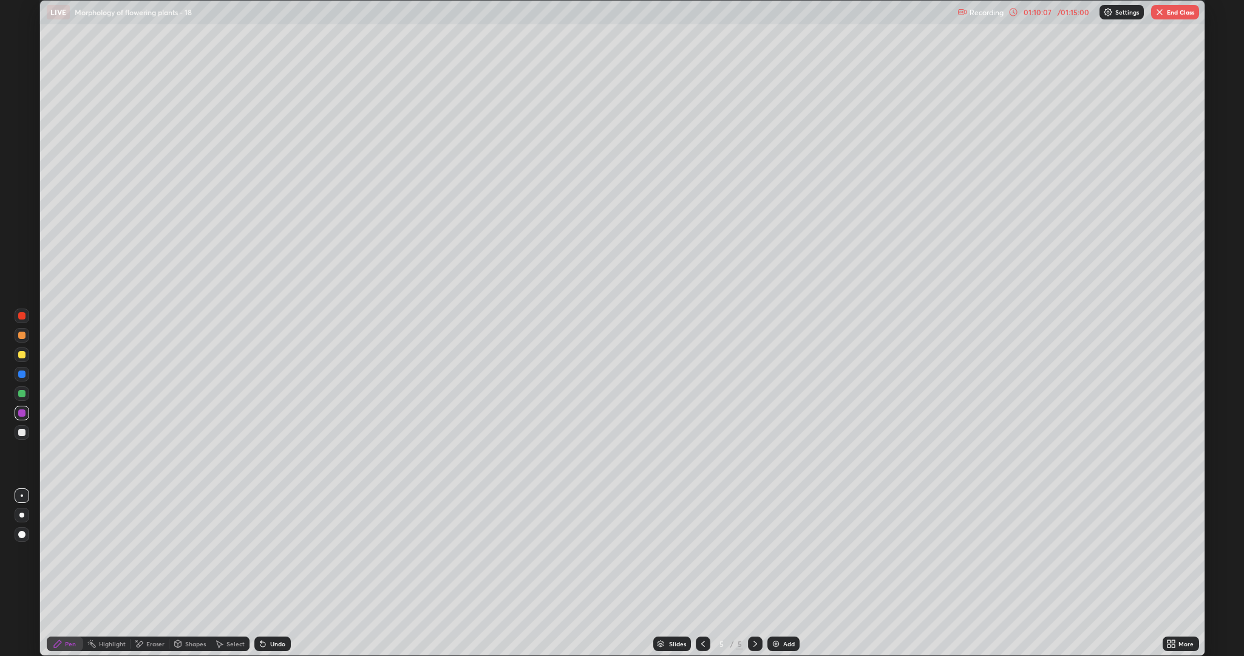
click at [20, 432] on div at bounding box center [21, 432] width 7 height 7
click at [19, 413] on div at bounding box center [21, 412] width 7 height 7
click at [1164, 15] on button "End Class" at bounding box center [1175, 12] width 48 height 15
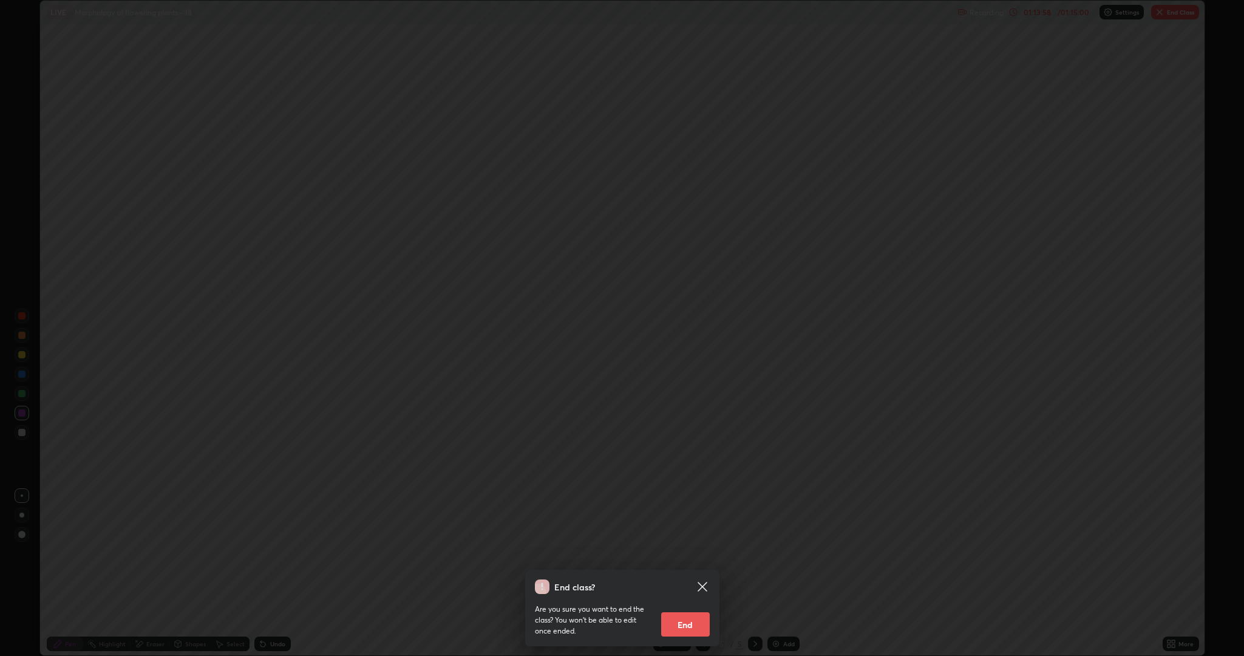
click at [695, 552] on button "End" at bounding box center [685, 624] width 49 height 24
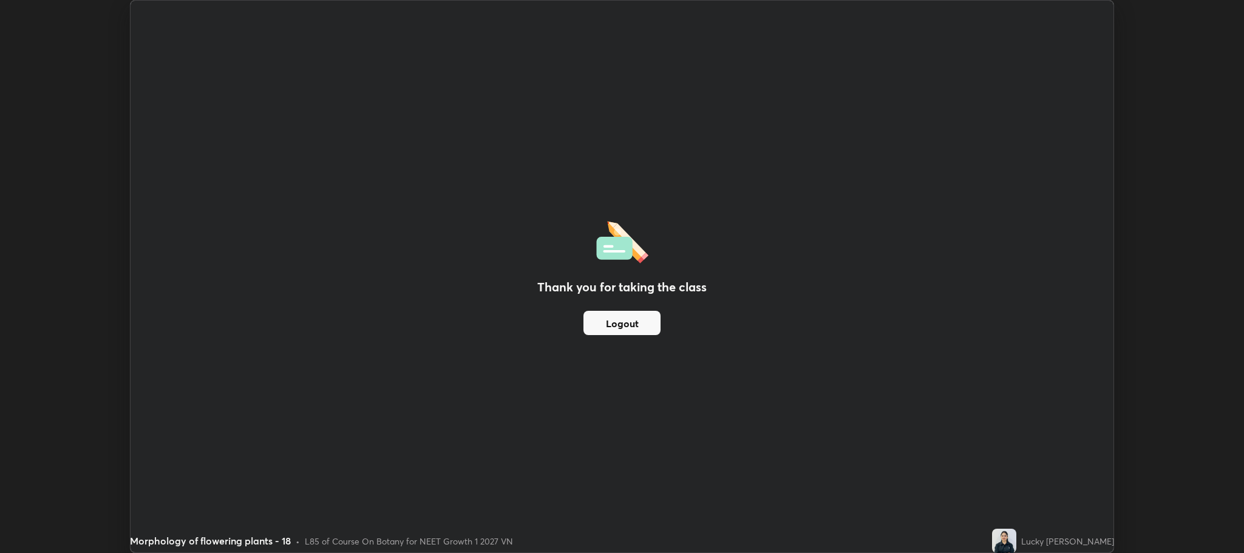
scroll to position [60152, 59462]
